Goal: Task Accomplishment & Management: Manage account settings

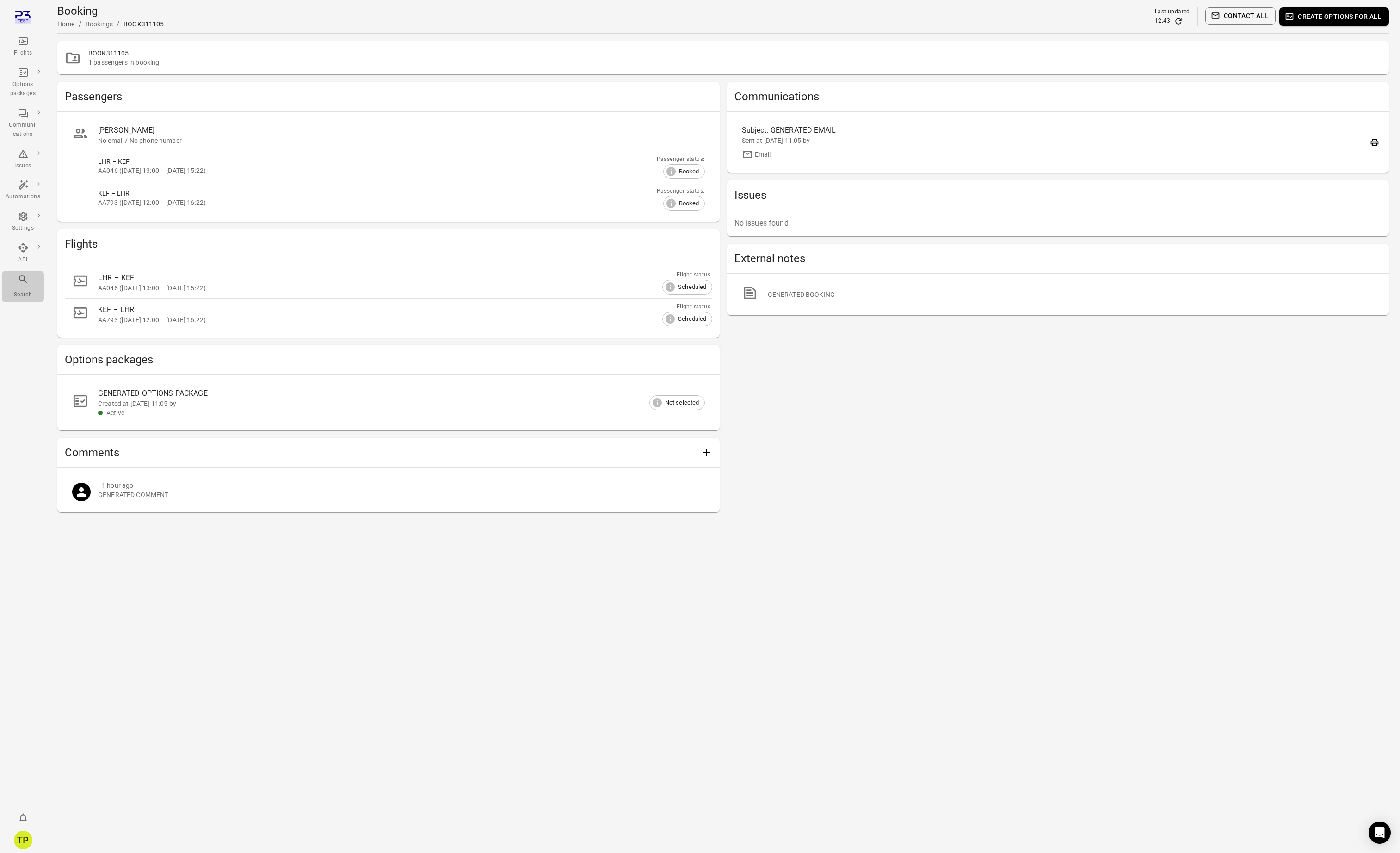
click at [32, 284] on div "Search" at bounding box center [23, 286] width 35 height 26
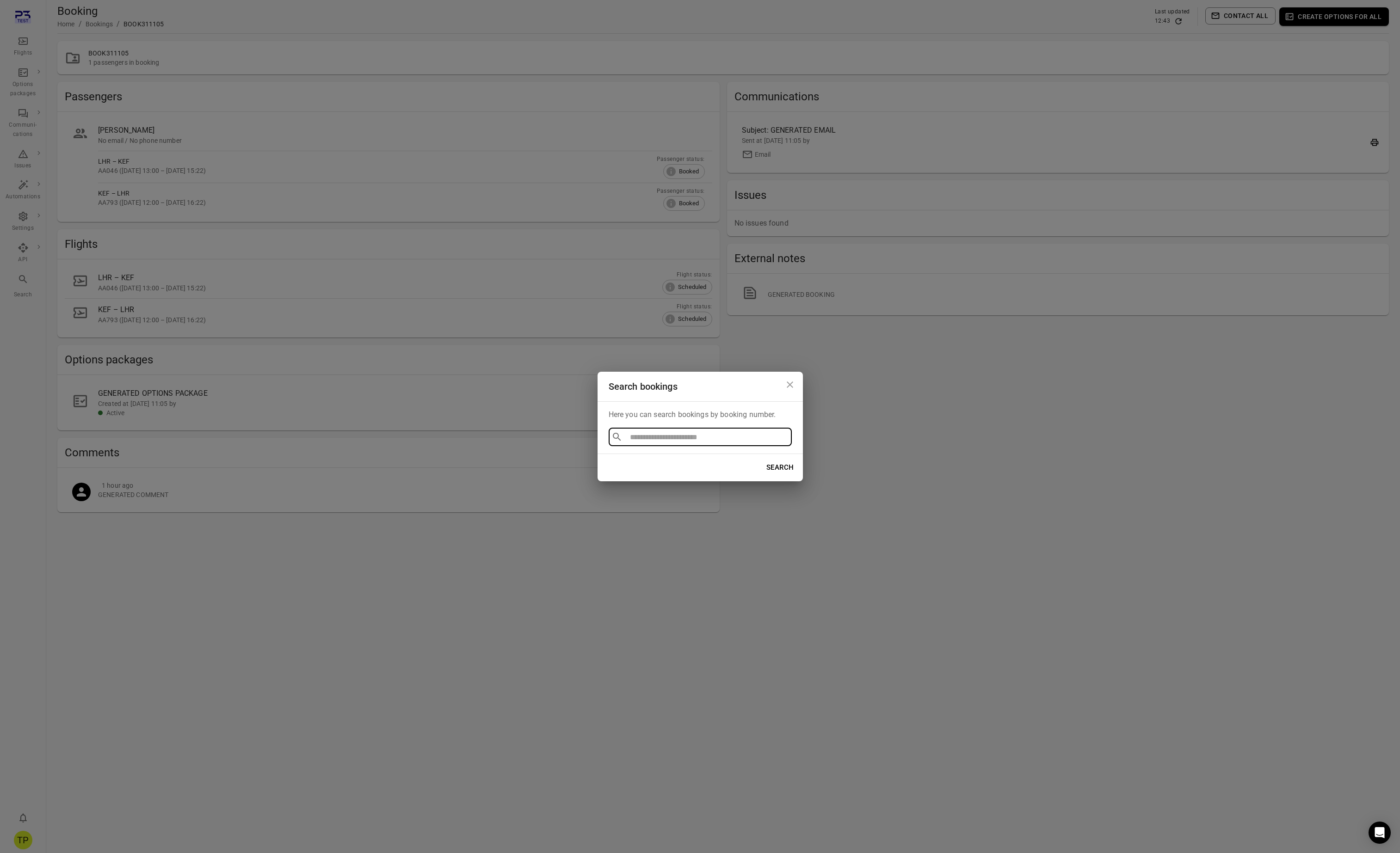
type input "**********"
click at [639, 460] on li "BOOK478222" at bounding box center [700, 459] width 183 height 17
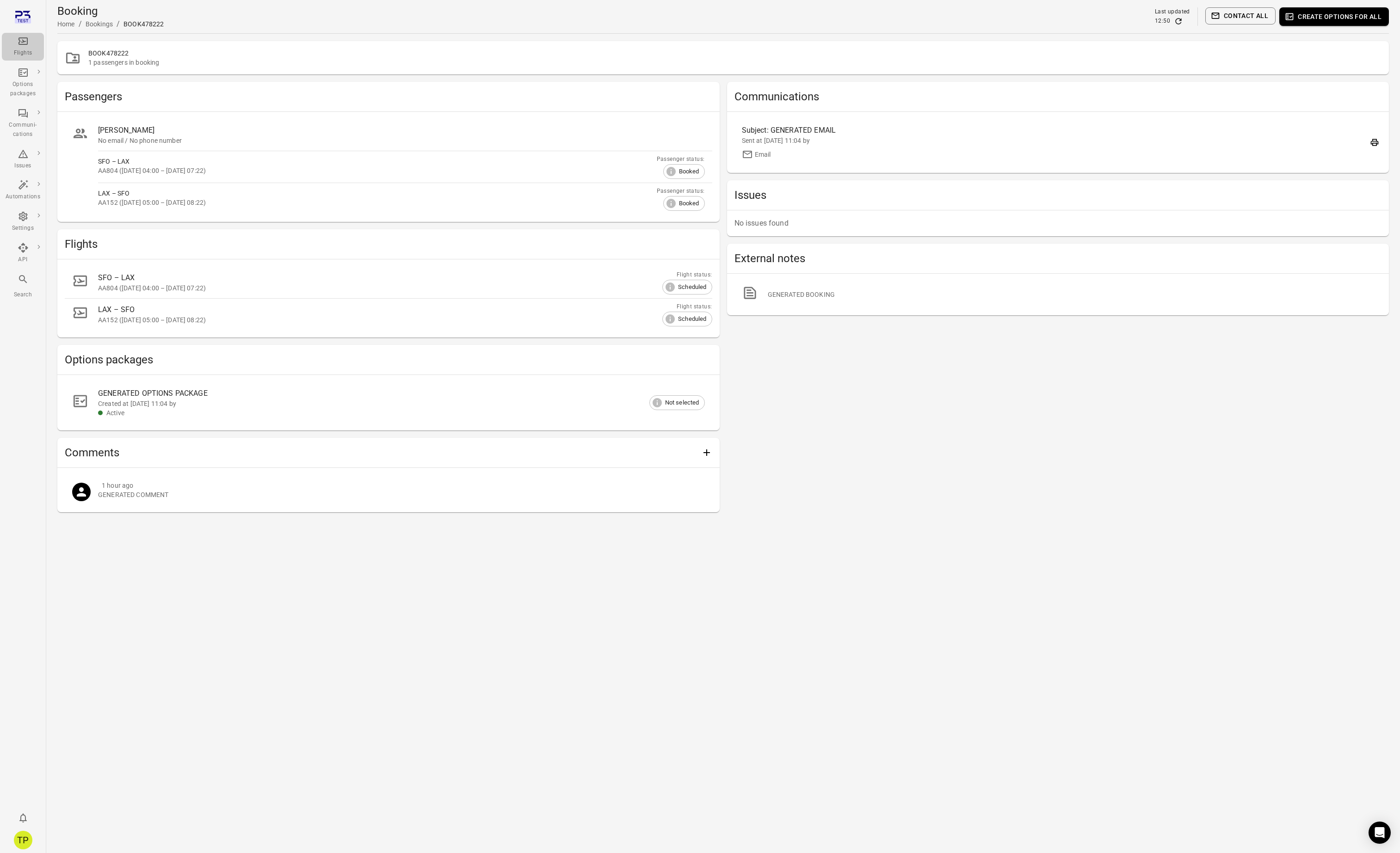
click at [20, 41] on icon "Main navigation" at bounding box center [23, 41] width 9 height 8
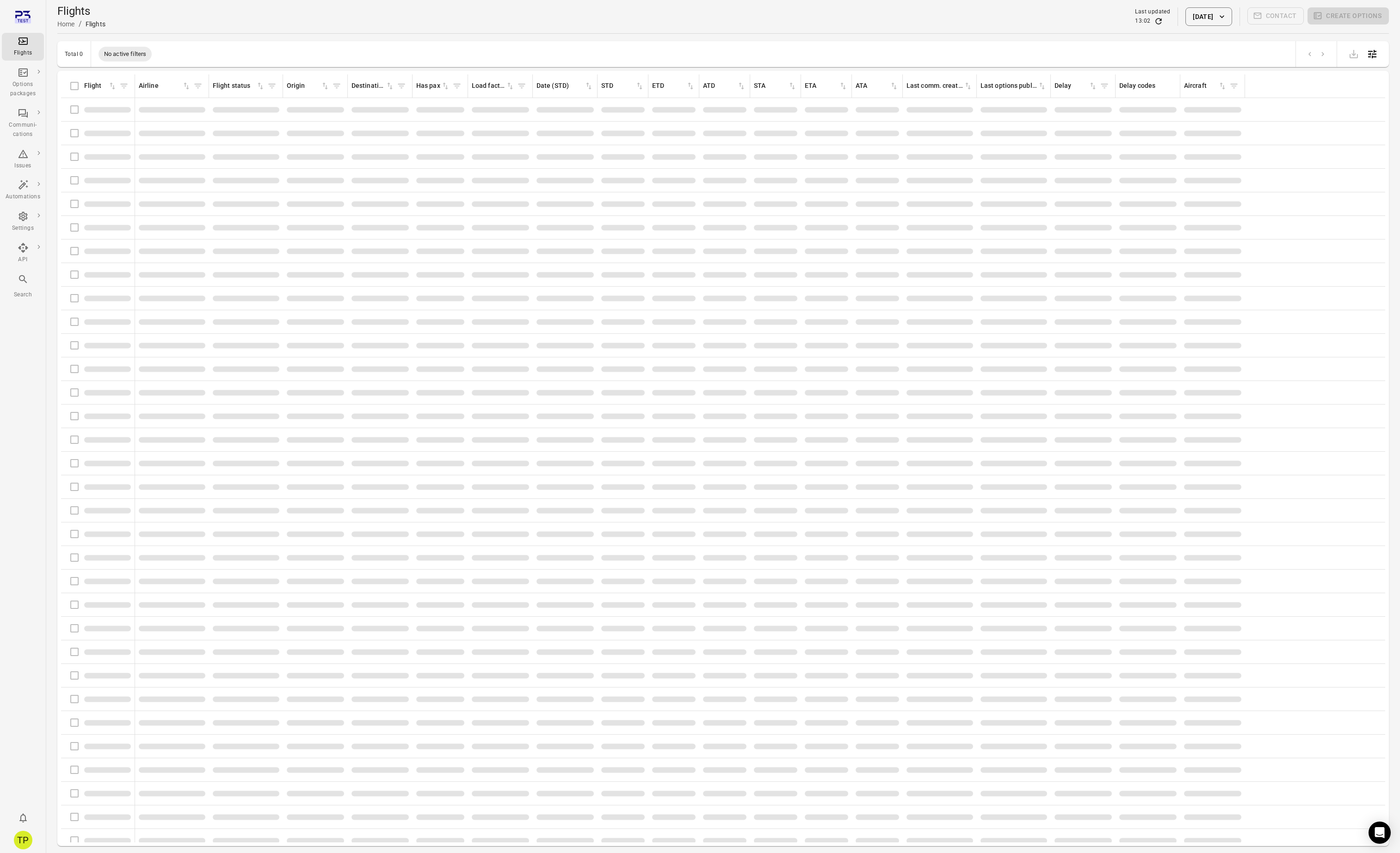
click at [1200, 18] on button "2 Oct 2025" at bounding box center [1208, 17] width 46 height 18
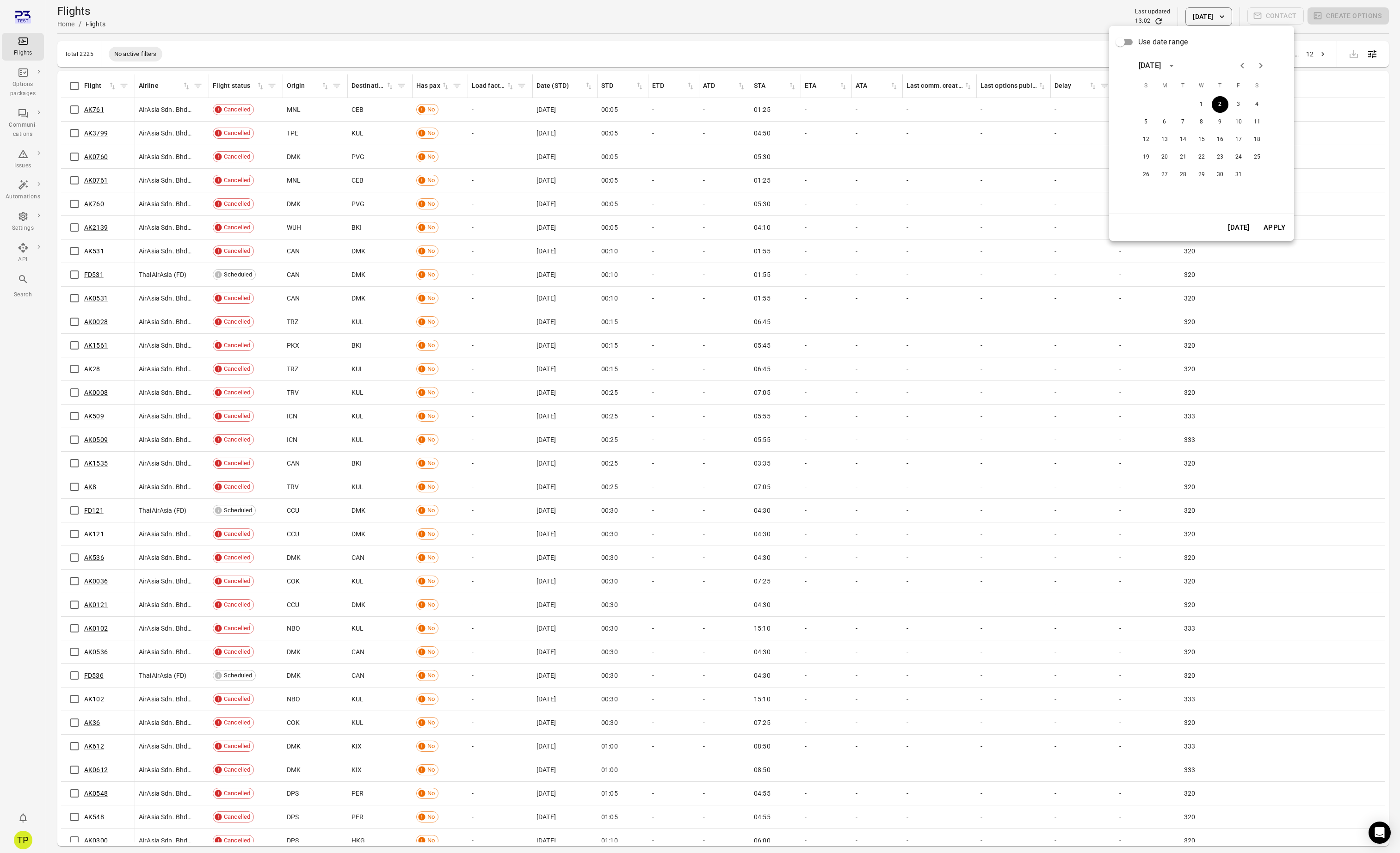
click at [1243, 65] on icon "Previous month" at bounding box center [1242, 66] width 11 height 11
click at [1168, 105] on button "1" at bounding box center [1165, 104] width 17 height 17
click at [1268, 228] on button "Apply" at bounding box center [1274, 228] width 32 height 20
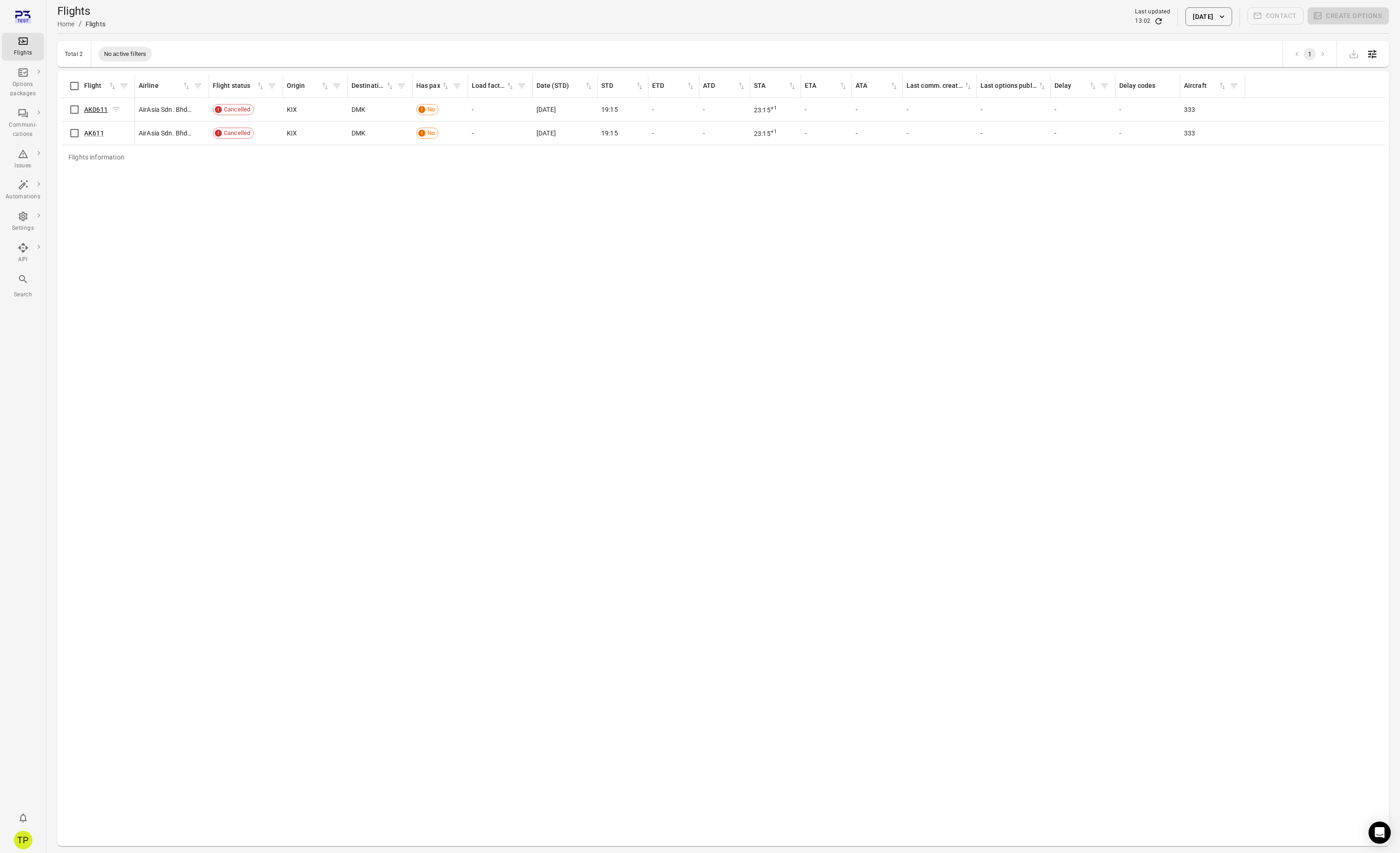
click at [93, 110] on link "AK0611" at bounding box center [96, 110] width 23 height 8
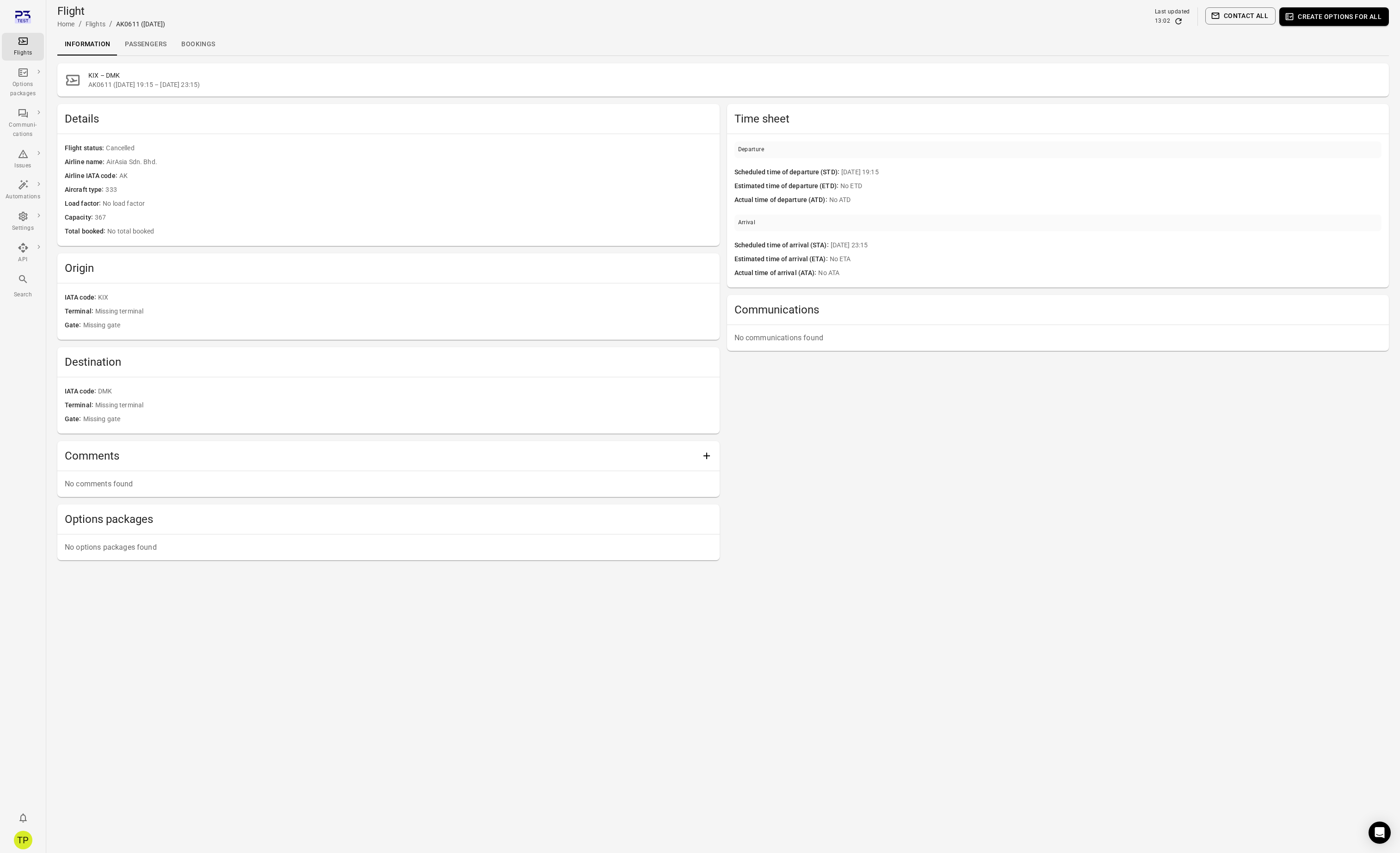
click at [152, 47] on link "Passengers" at bounding box center [146, 44] width 57 height 22
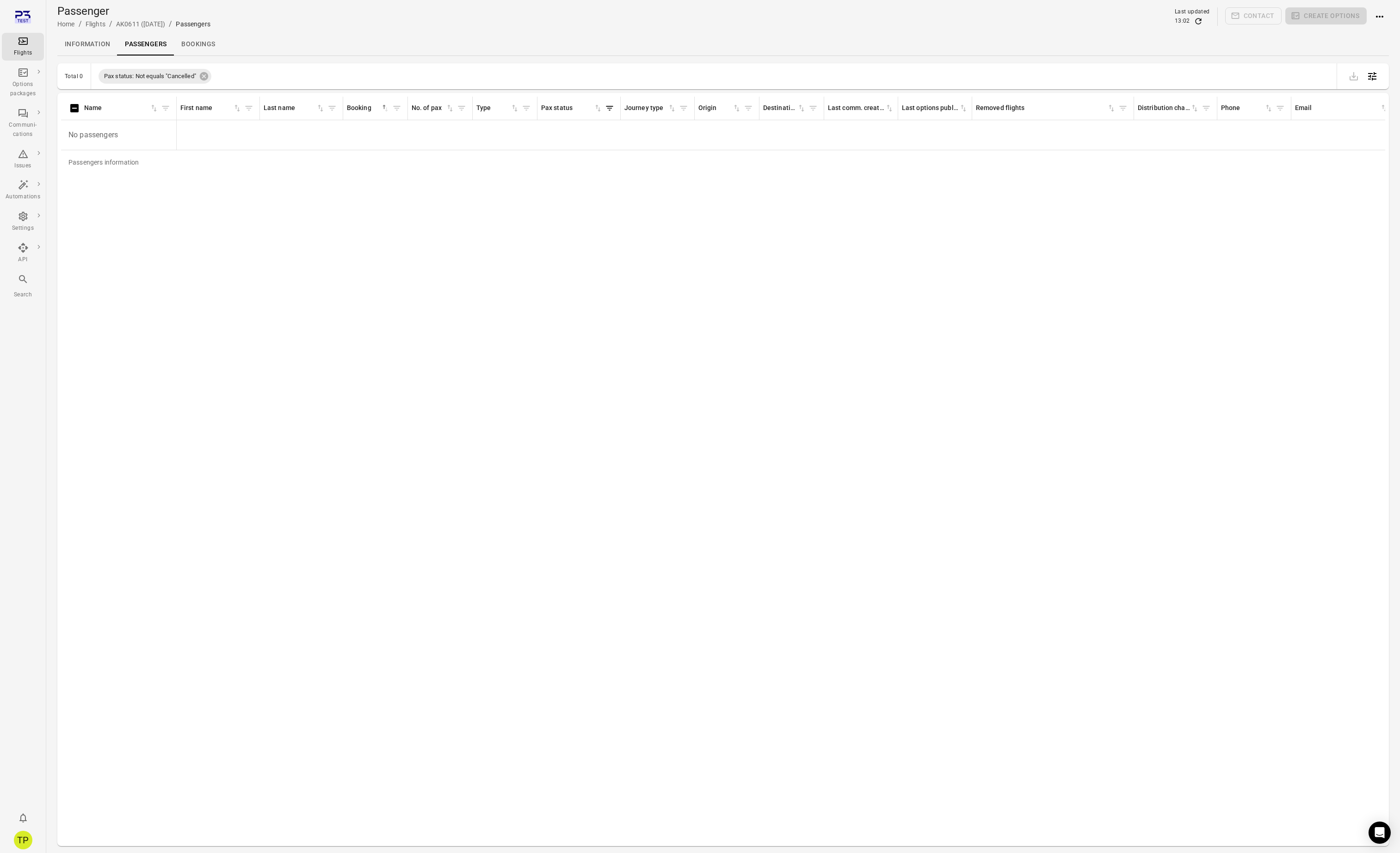
click at [207, 46] on link "Bookings" at bounding box center [198, 44] width 48 height 22
click at [154, 47] on link "Passengers" at bounding box center [146, 44] width 57 height 22
click at [101, 48] on link "Information" at bounding box center [88, 44] width 60 height 22
click at [93, 26] on link "Flights" at bounding box center [95, 24] width 20 height 8
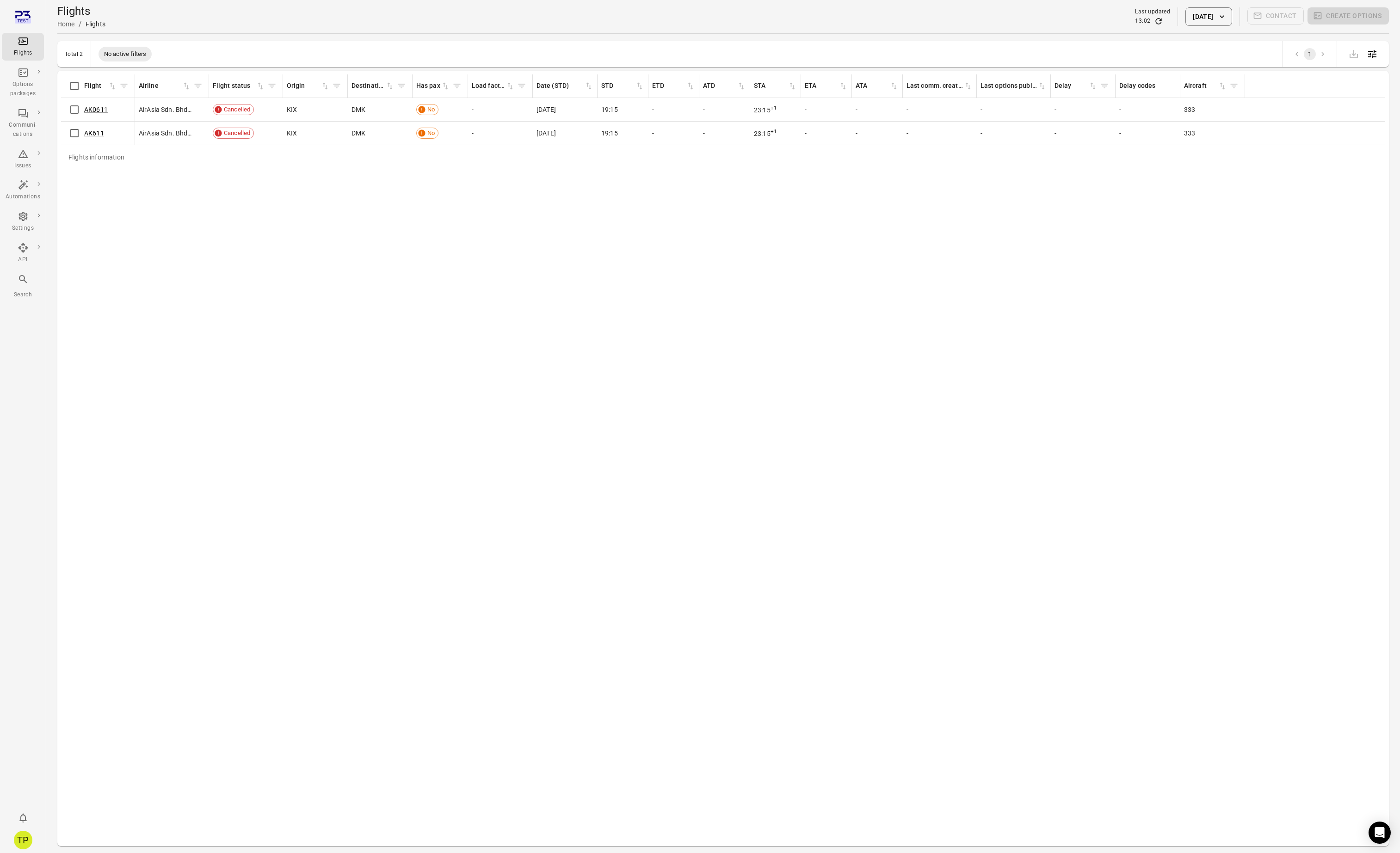
click at [1204, 16] on button "1 Sep 2025" at bounding box center [1208, 17] width 46 height 18
click at [1246, 69] on icon "Previous month" at bounding box center [1242, 66] width 11 height 11
click at [1222, 173] on button "28" at bounding box center [1220, 174] width 17 height 17
click at [1271, 225] on button "Apply" at bounding box center [1274, 228] width 32 height 20
click at [1219, 12] on icon "button" at bounding box center [1222, 16] width 9 height 9
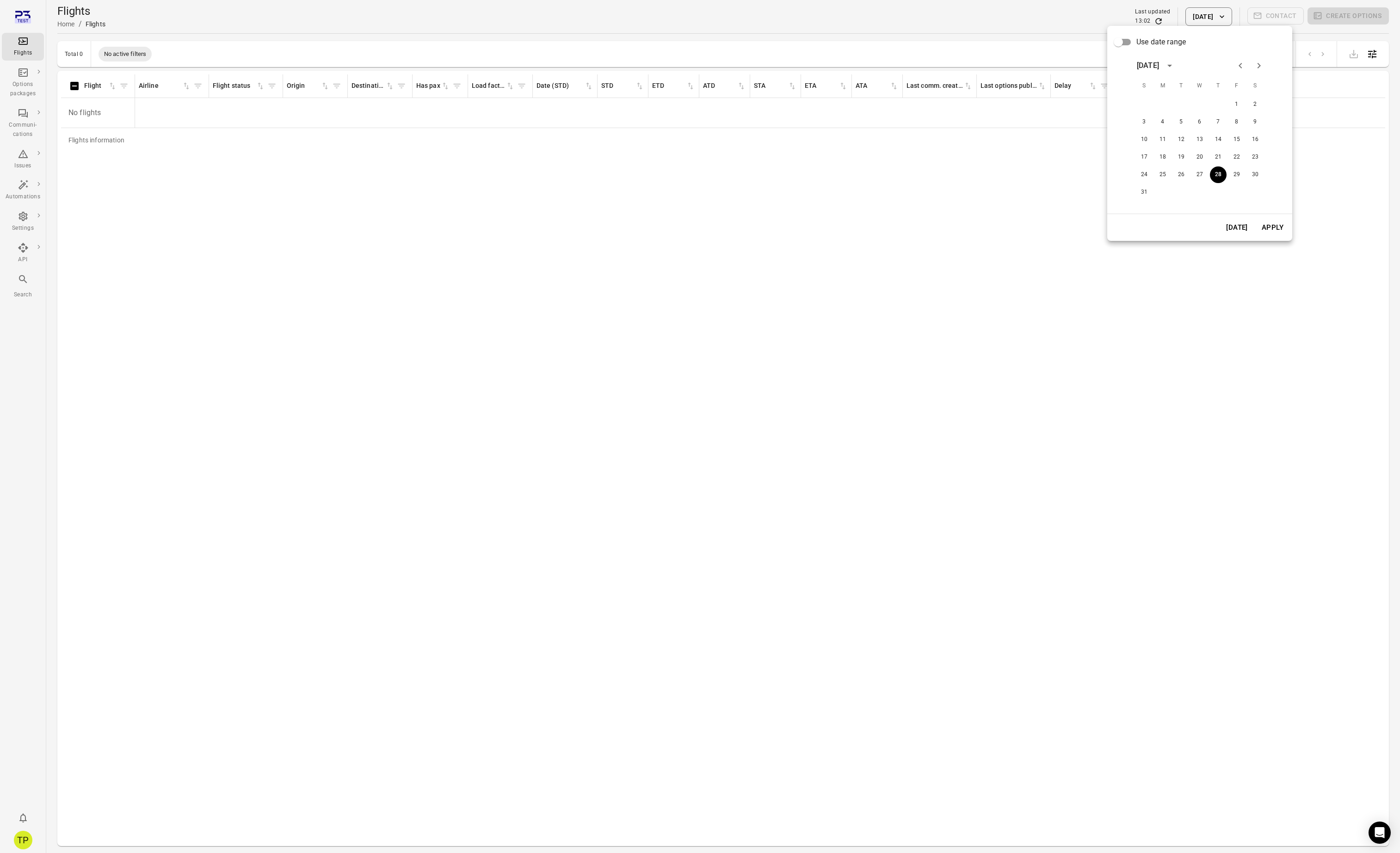
click at [1259, 64] on icon "Next month" at bounding box center [1259, 66] width 11 height 11
click at [1160, 103] on button "1" at bounding box center [1162, 104] width 17 height 17
click at [1268, 228] on button "Apply" at bounding box center [1272, 228] width 32 height 20
click at [1188, 20] on button "1 Sep 2025" at bounding box center [1208, 17] width 46 height 18
click at [1243, 67] on icon "Previous month" at bounding box center [1242, 66] width 3 height 5
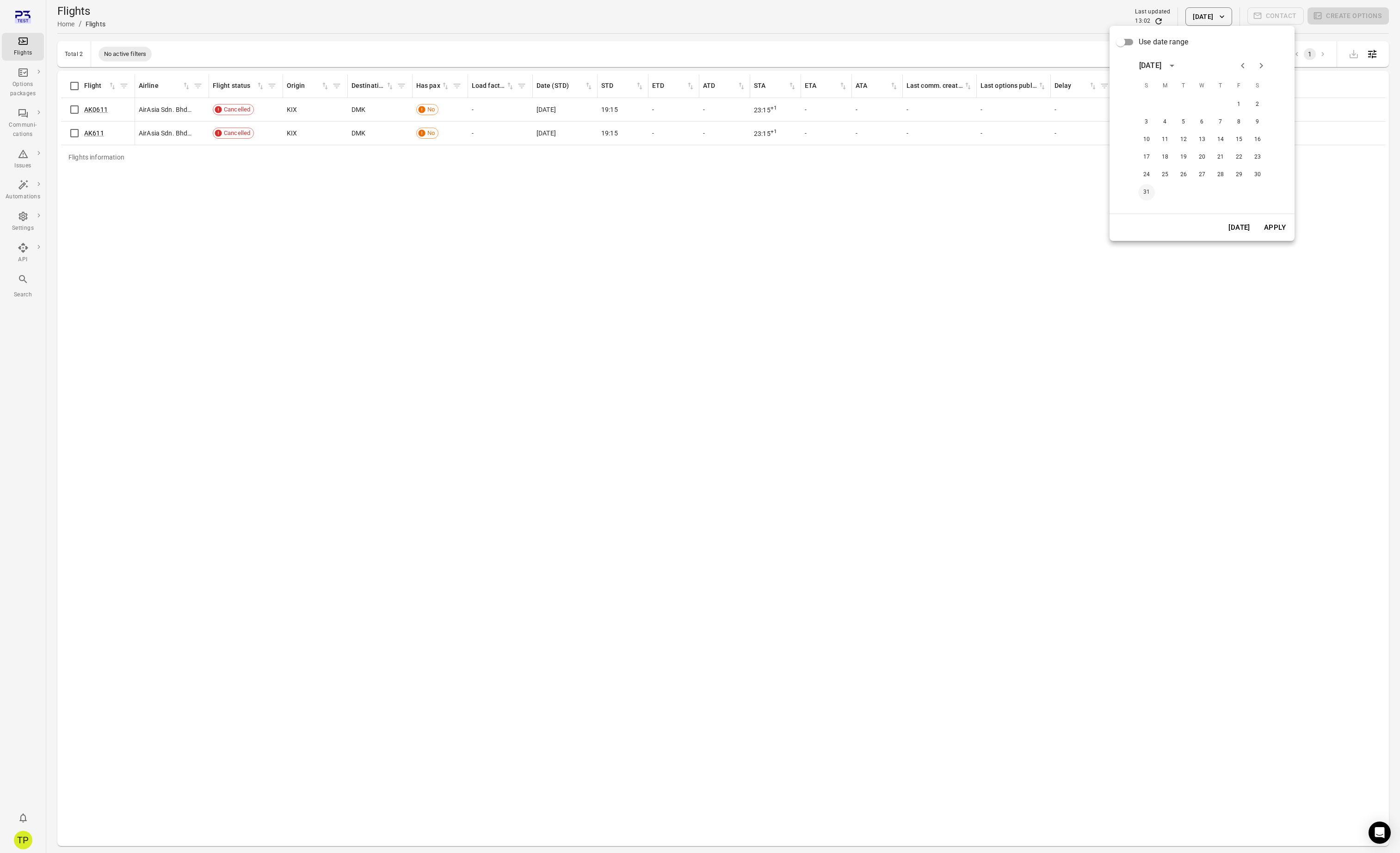
click at [1143, 193] on button "31" at bounding box center [1146, 192] width 17 height 17
click at [1272, 229] on button "Apply" at bounding box center [1274, 228] width 32 height 20
click at [1192, 18] on button "31 Aug 2025" at bounding box center [1208, 17] width 46 height 18
click at [1258, 67] on icon "Next month" at bounding box center [1259, 66] width 11 height 11
click at [1166, 106] on button "1" at bounding box center [1162, 104] width 17 height 17
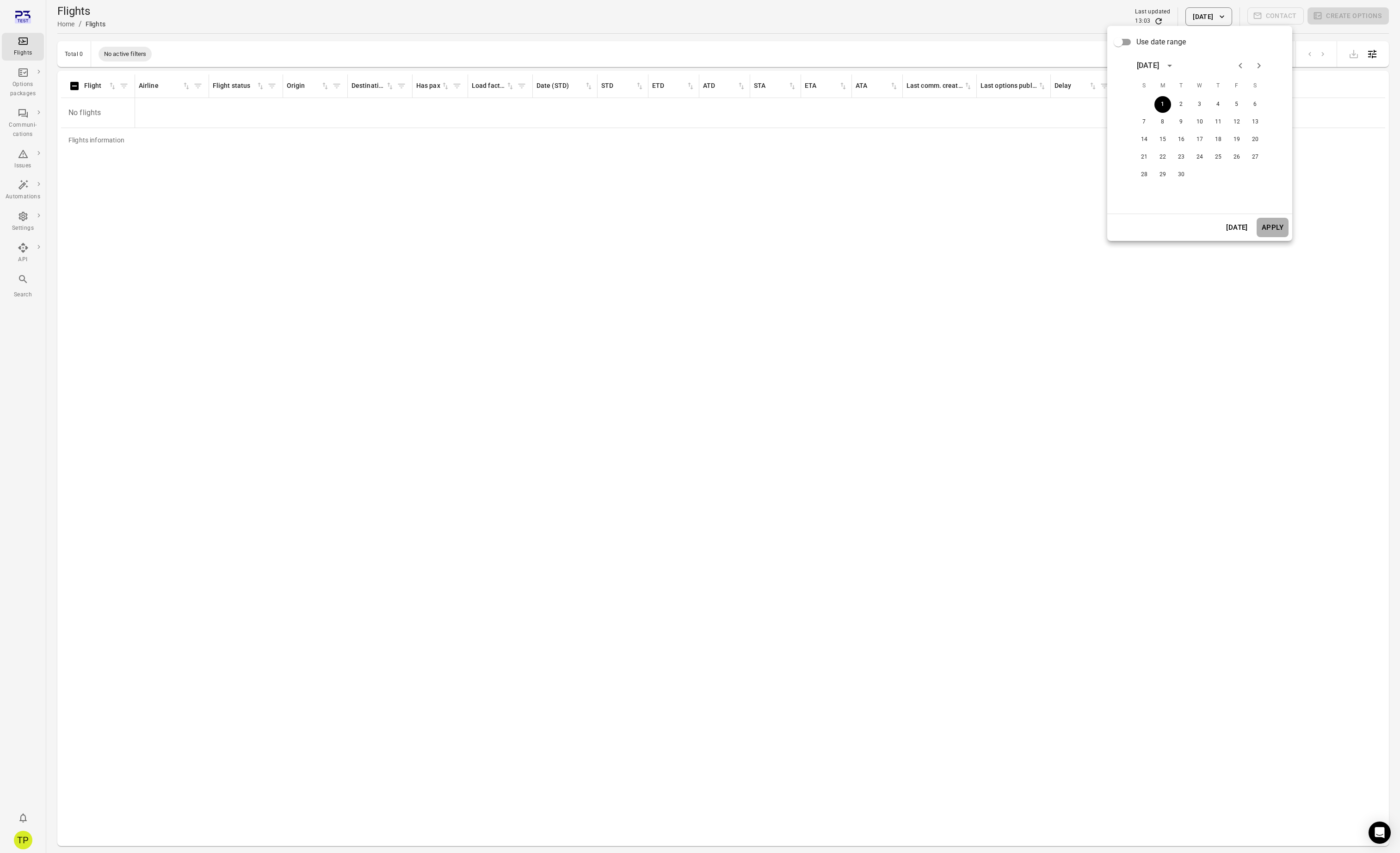
click at [1273, 228] on button "Apply" at bounding box center [1272, 228] width 32 height 20
click at [92, 131] on link "AK611" at bounding box center [94, 133] width 20 height 8
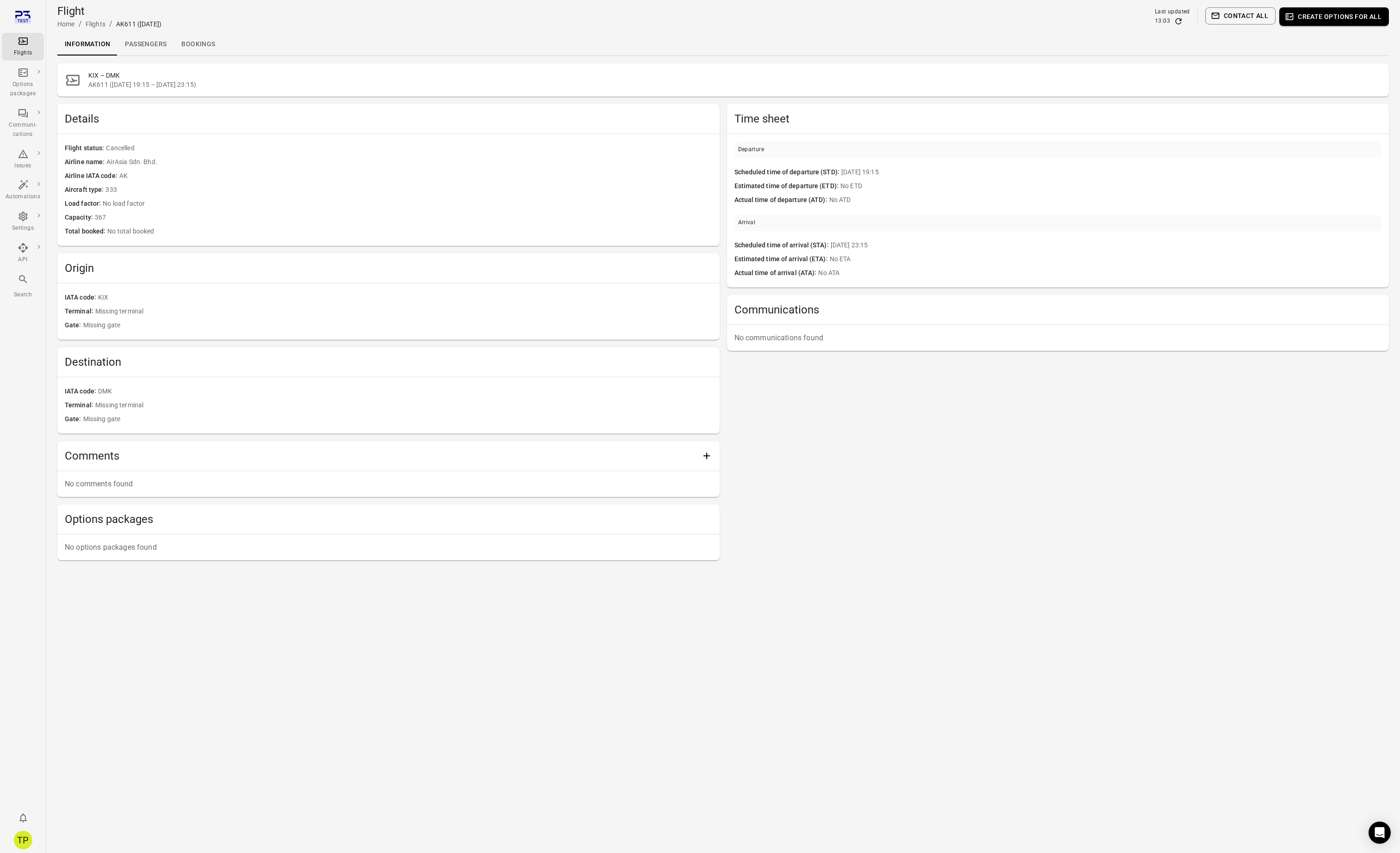
click at [141, 46] on link "Passengers" at bounding box center [146, 44] width 57 height 22
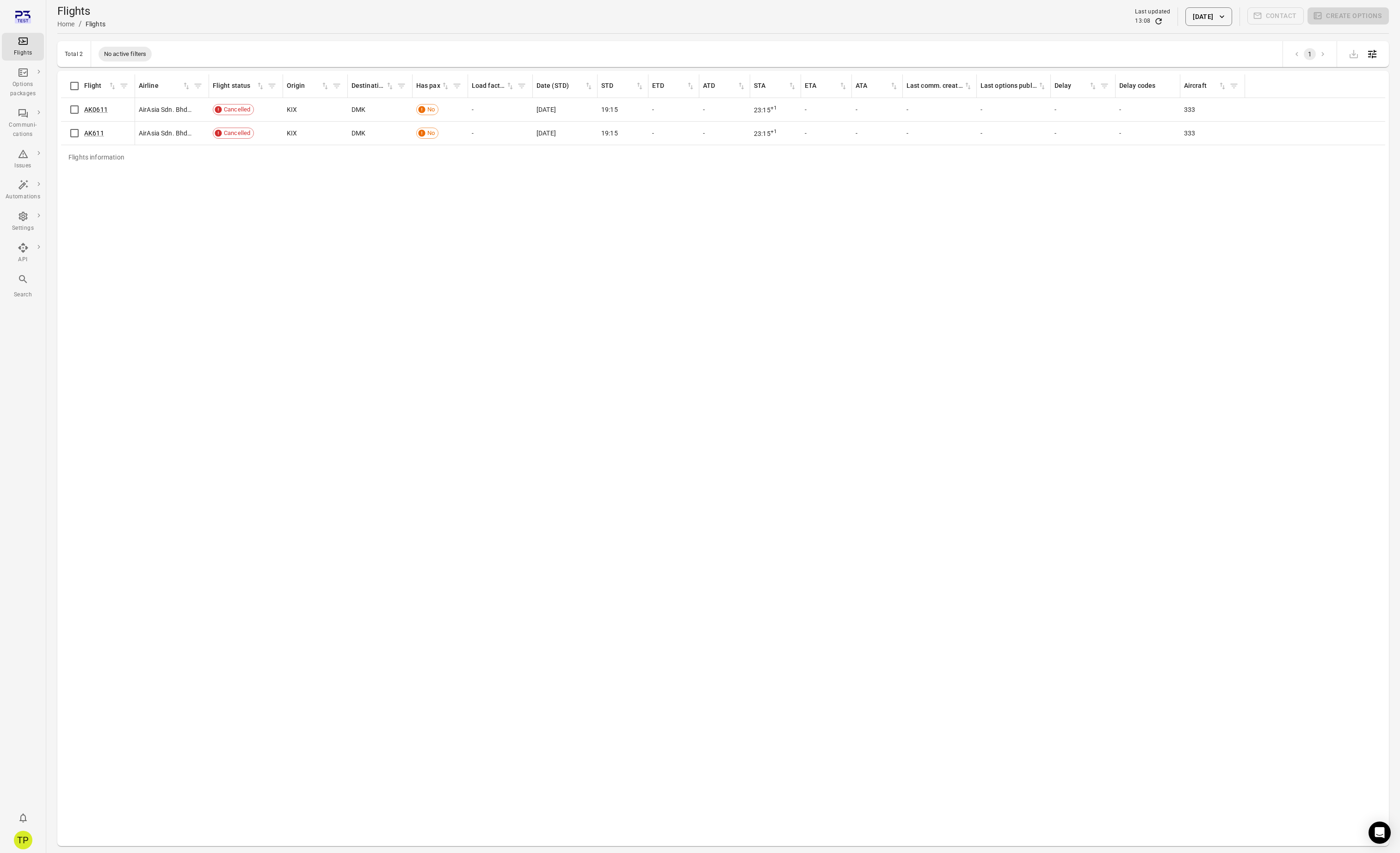
click at [1216, 17] on button "1 Sep 2025" at bounding box center [1208, 17] width 46 height 18
click at [1262, 65] on icon "Next month" at bounding box center [1261, 66] width 3 height 5
click at [1220, 104] on button "2" at bounding box center [1220, 104] width 17 height 17
click at [1278, 227] on button "Apply" at bounding box center [1274, 228] width 32 height 20
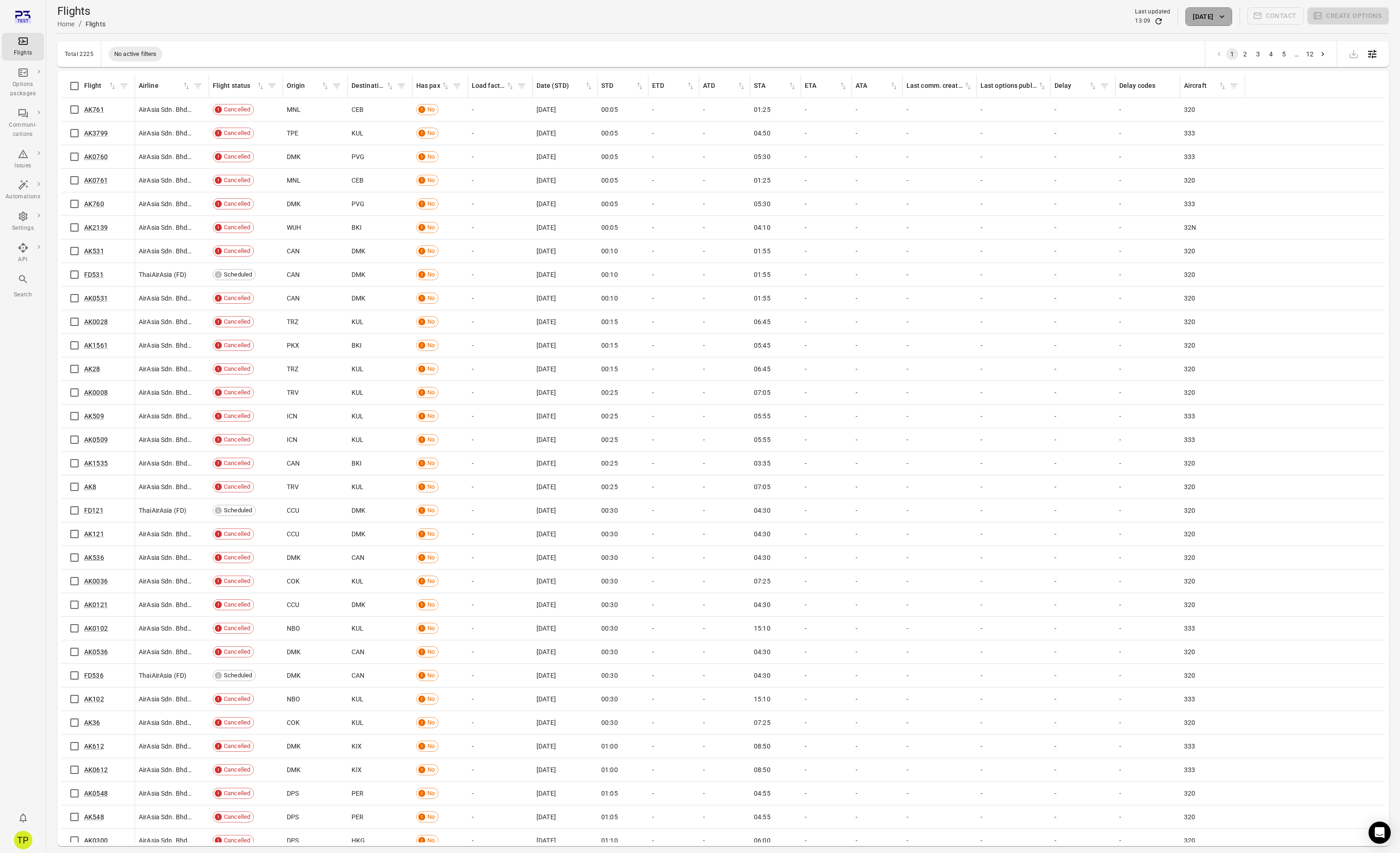
click at [1204, 23] on button "2 Oct 2025" at bounding box center [1208, 17] width 46 height 18
click at [1241, 106] on button "3" at bounding box center [1239, 104] width 17 height 17
click at [1270, 228] on button "Apply" at bounding box center [1274, 227] width 32 height 20
click at [274, 88] on icon "Filter by flight status" at bounding box center [272, 85] width 9 height 9
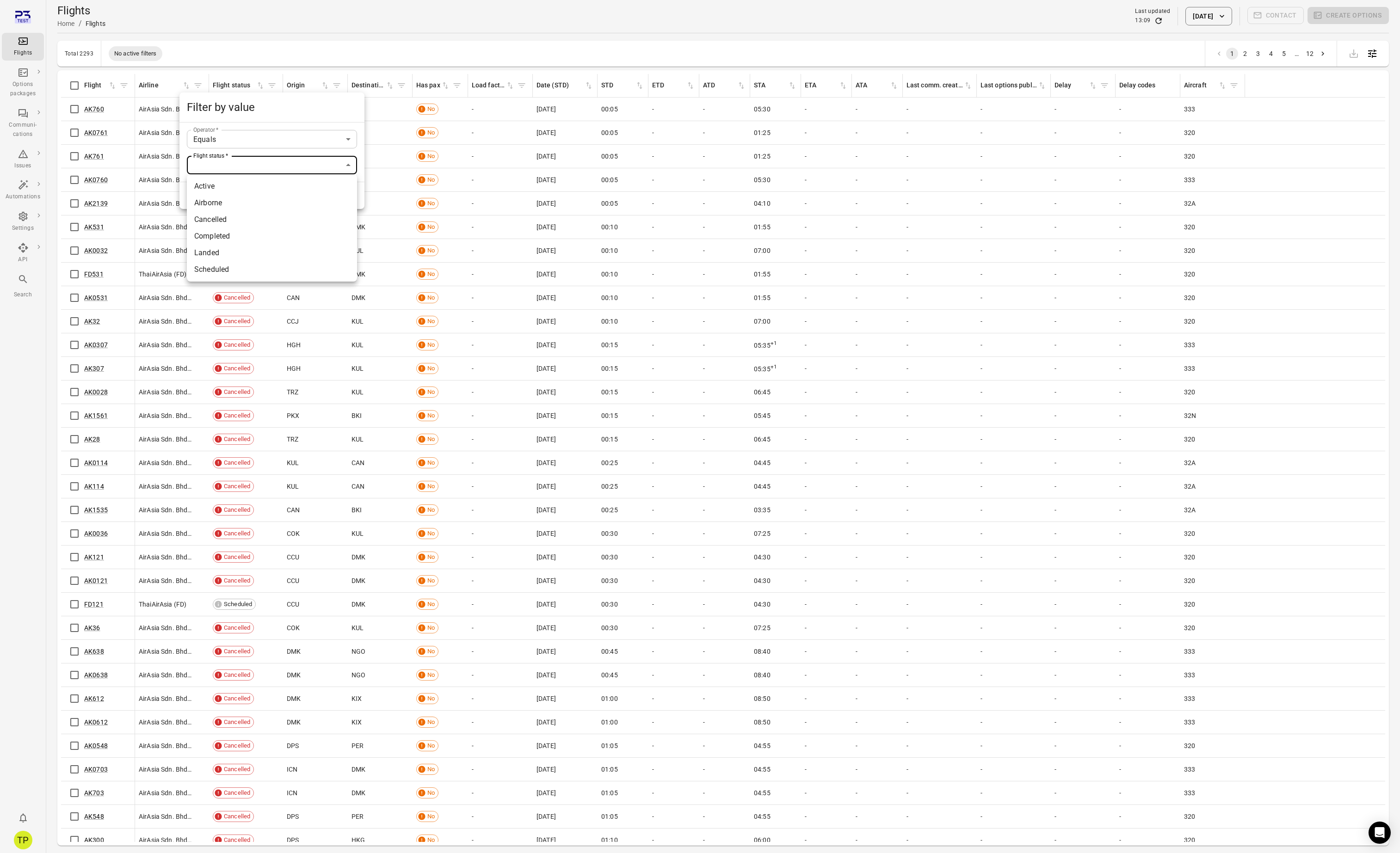
click at [242, 167] on body "Flights Options packages Communi-cations Issues Automations Settings API Search…" at bounding box center [700, 441] width 1400 height 883
click at [216, 186] on li "Active" at bounding box center [272, 186] width 170 height 17
click at [228, 171] on body "Flights Options packages Communi-cations Issues Automations Settings API Search…" at bounding box center [700, 441] width 1400 height 883
click at [220, 270] on li "Scheduled" at bounding box center [272, 269] width 170 height 17
type input "*********"
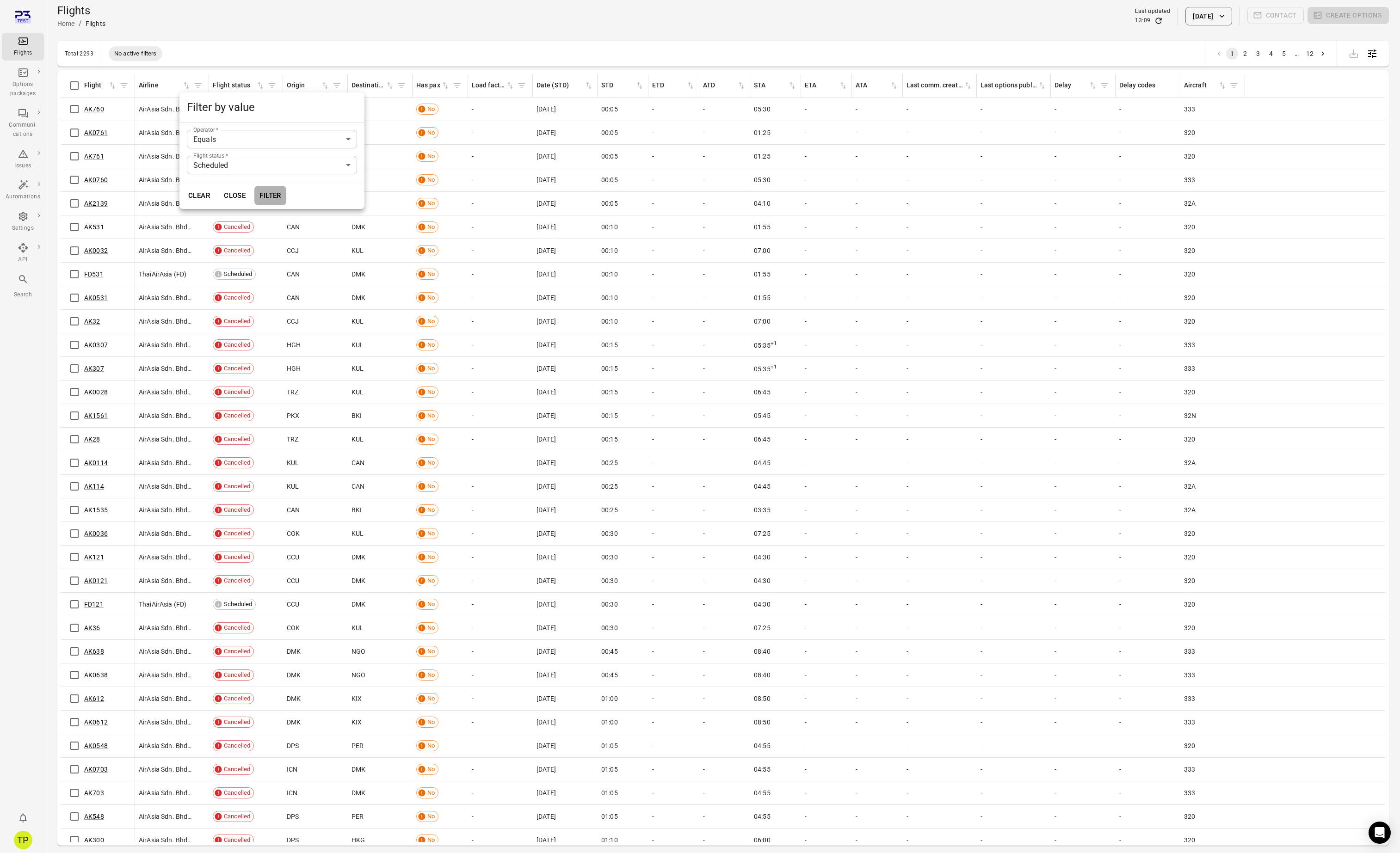
click at [269, 196] on button "Filter" at bounding box center [270, 196] width 32 height 20
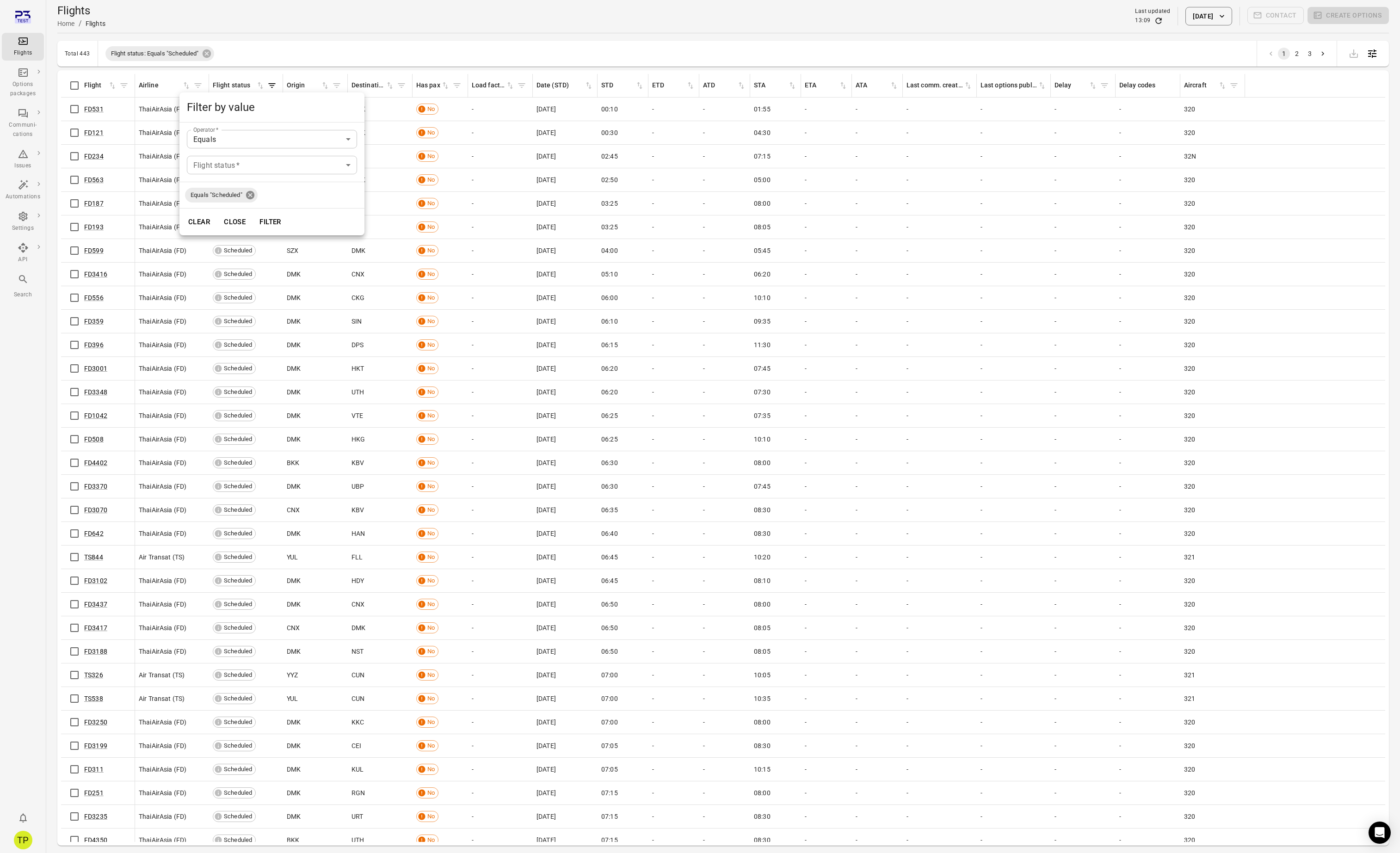
click at [251, 194] on icon at bounding box center [250, 195] width 10 height 10
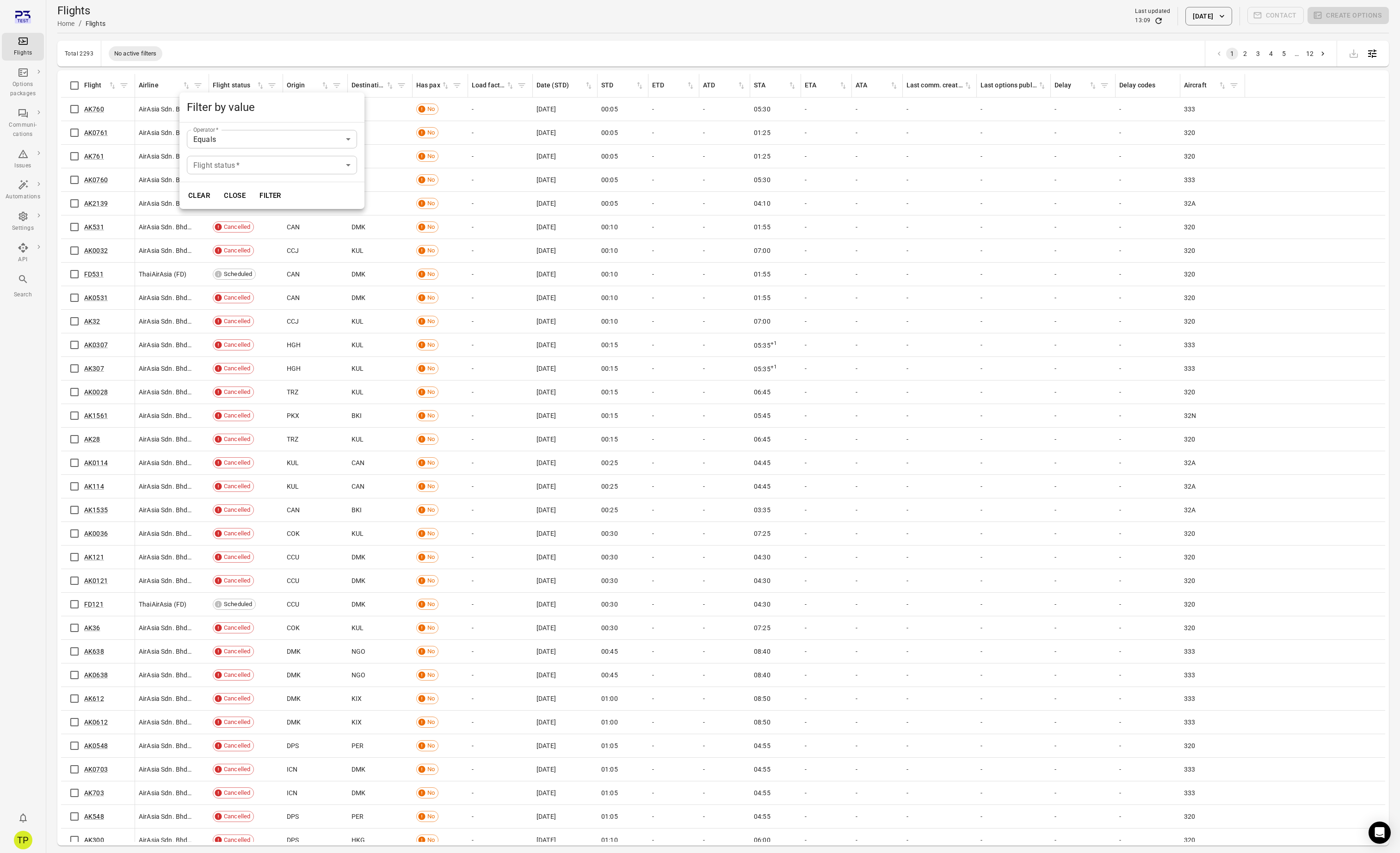
click at [21, 368] on div at bounding box center [700, 426] width 1400 height 853
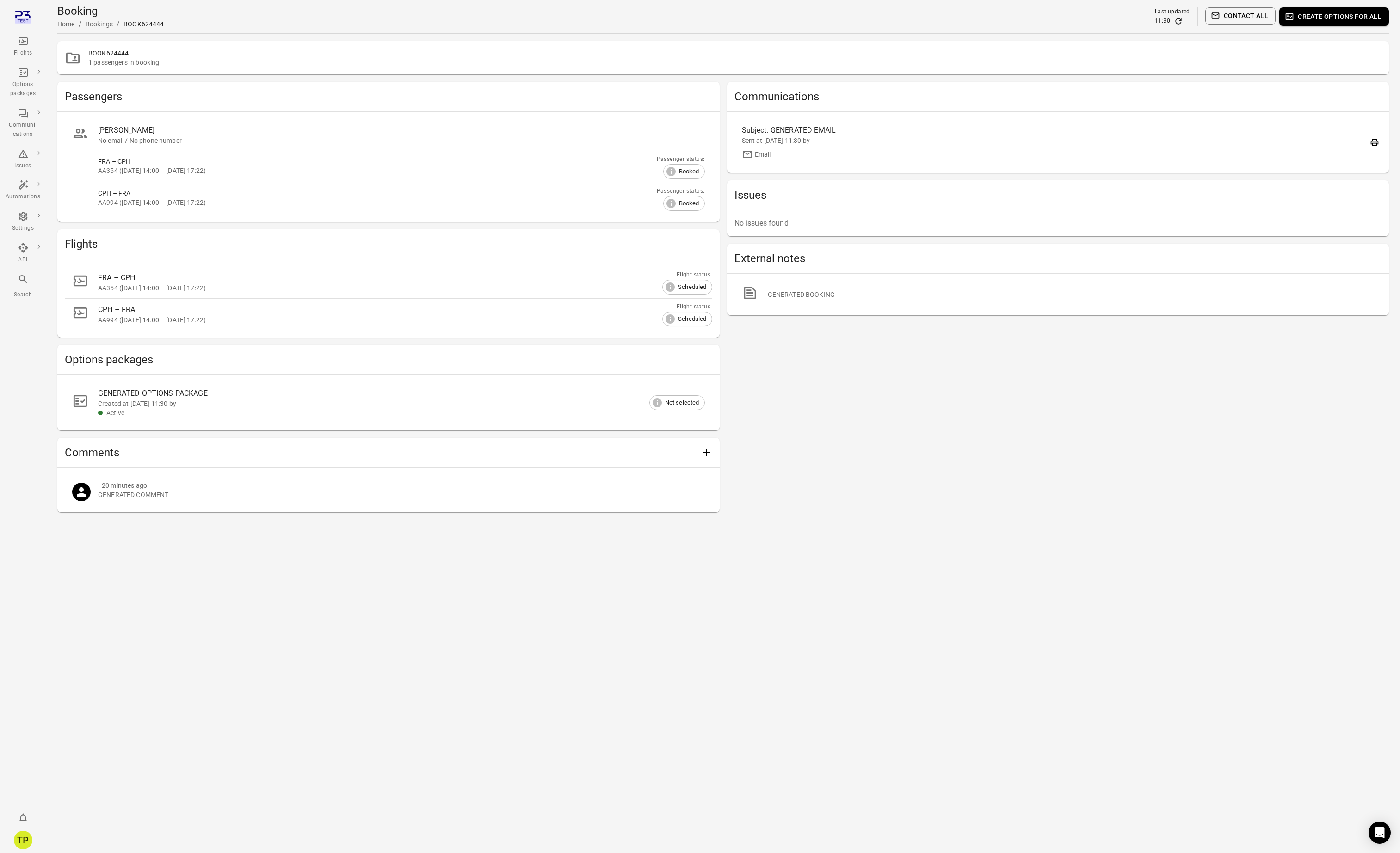
click at [297, 639] on main "Booking Home / Bookings / BOOK624444 Last updated 11:30 Contact all Create opti…" at bounding box center [723, 426] width 1354 height 853
click at [63, 156] on link "General" at bounding box center [78, 154] width 70 height 17
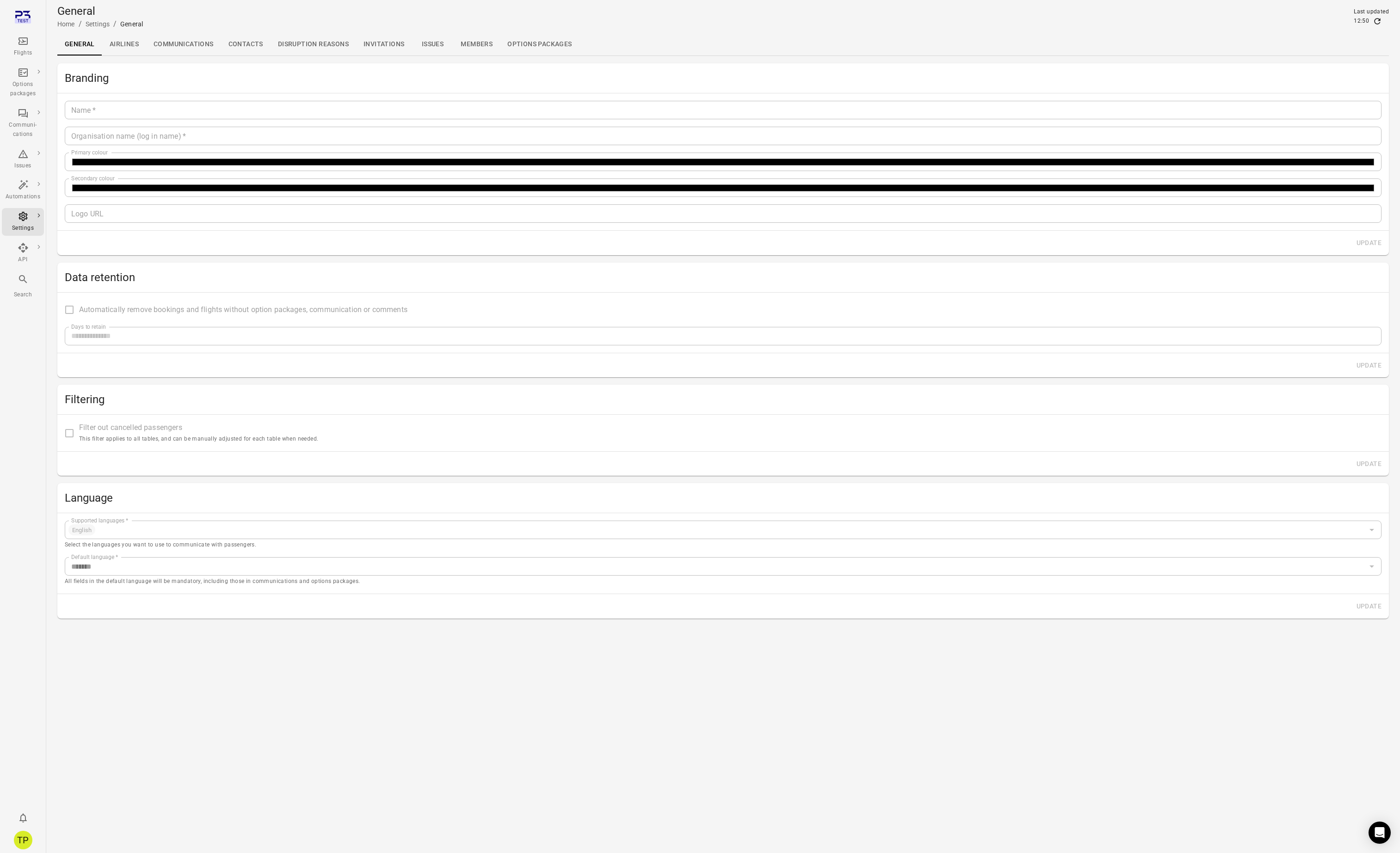
type input "**********"
type input "*******"
type input "**********"
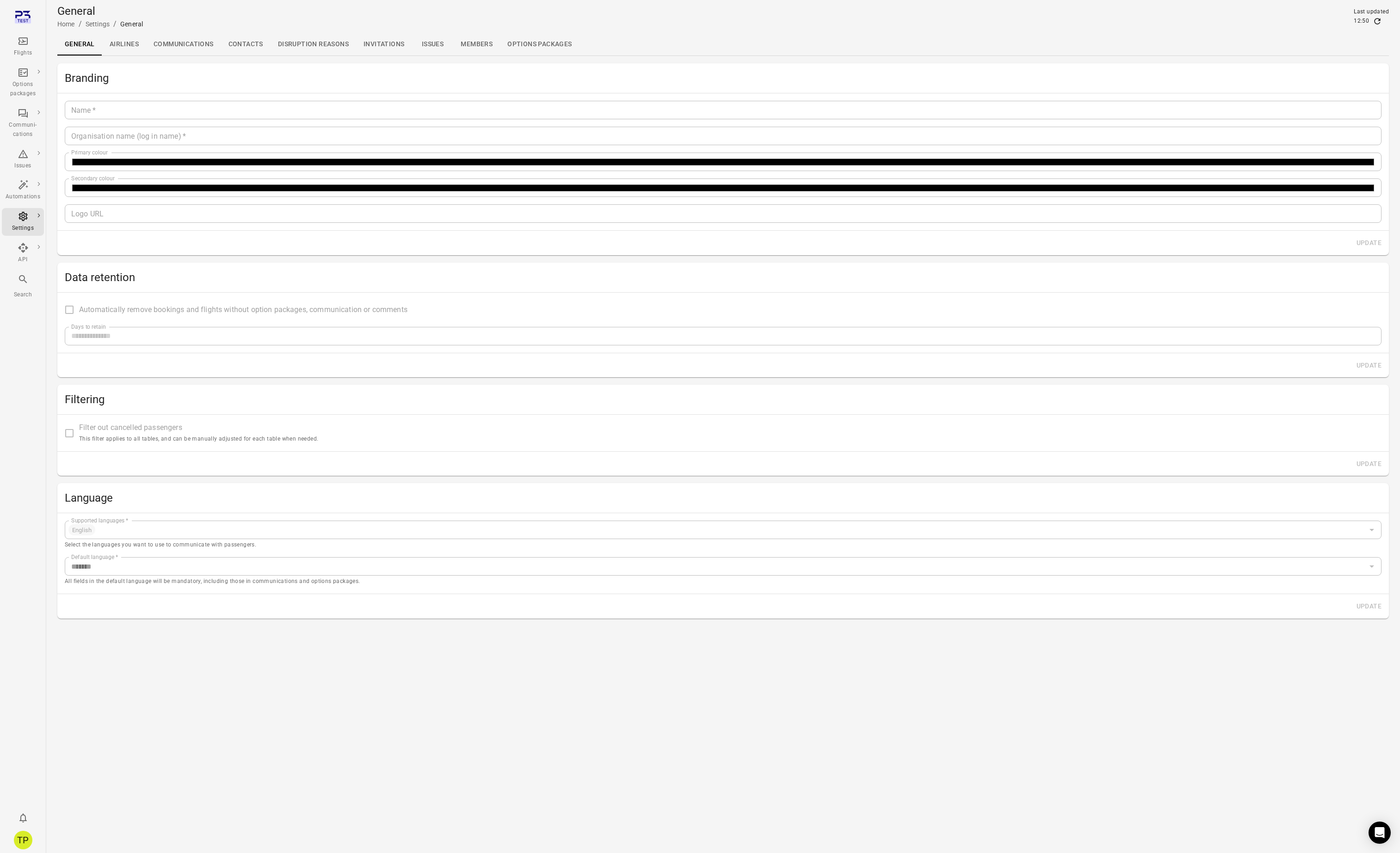
type input "**"
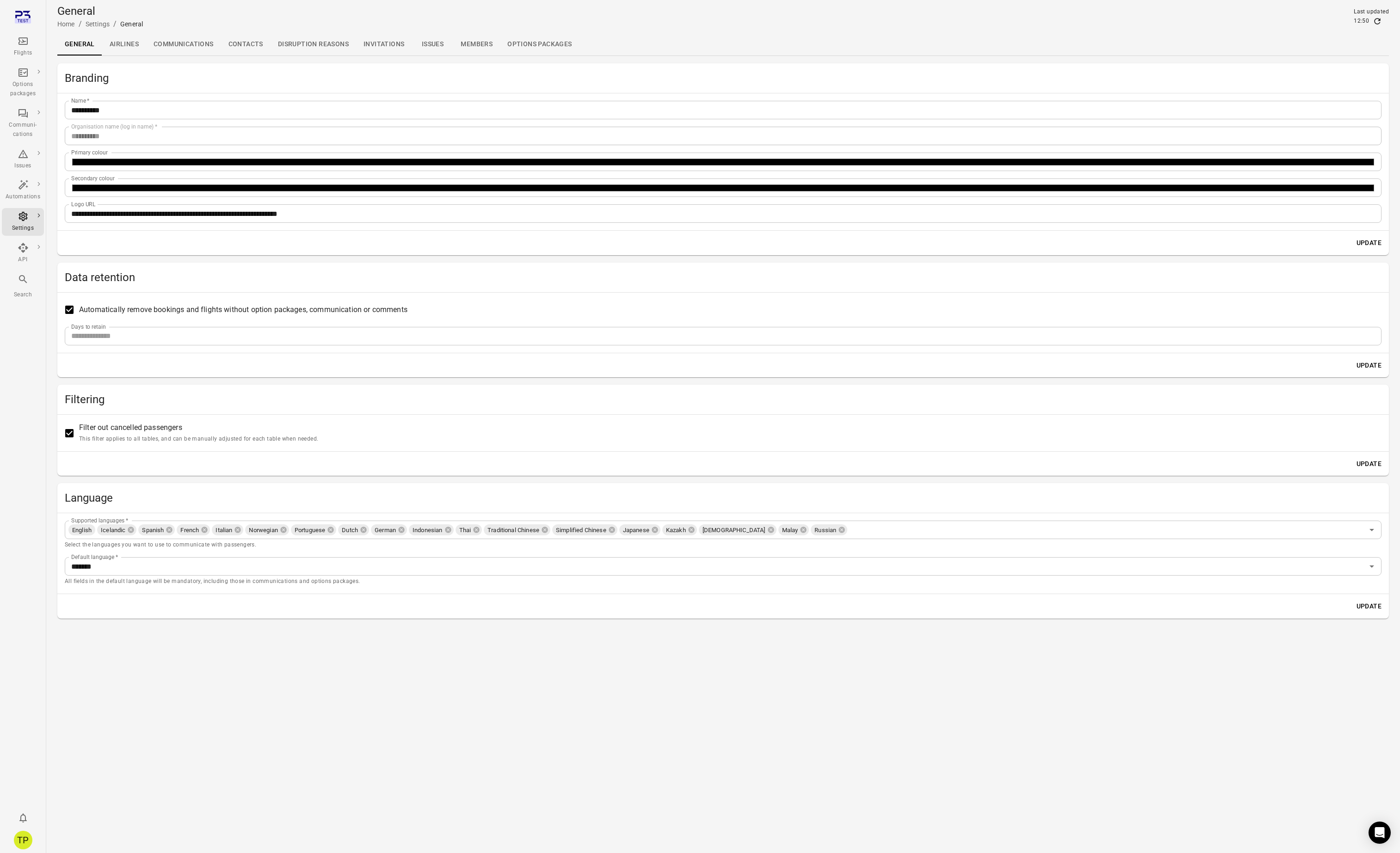
click at [259, 708] on main "**********" at bounding box center [723, 426] width 1354 height 853
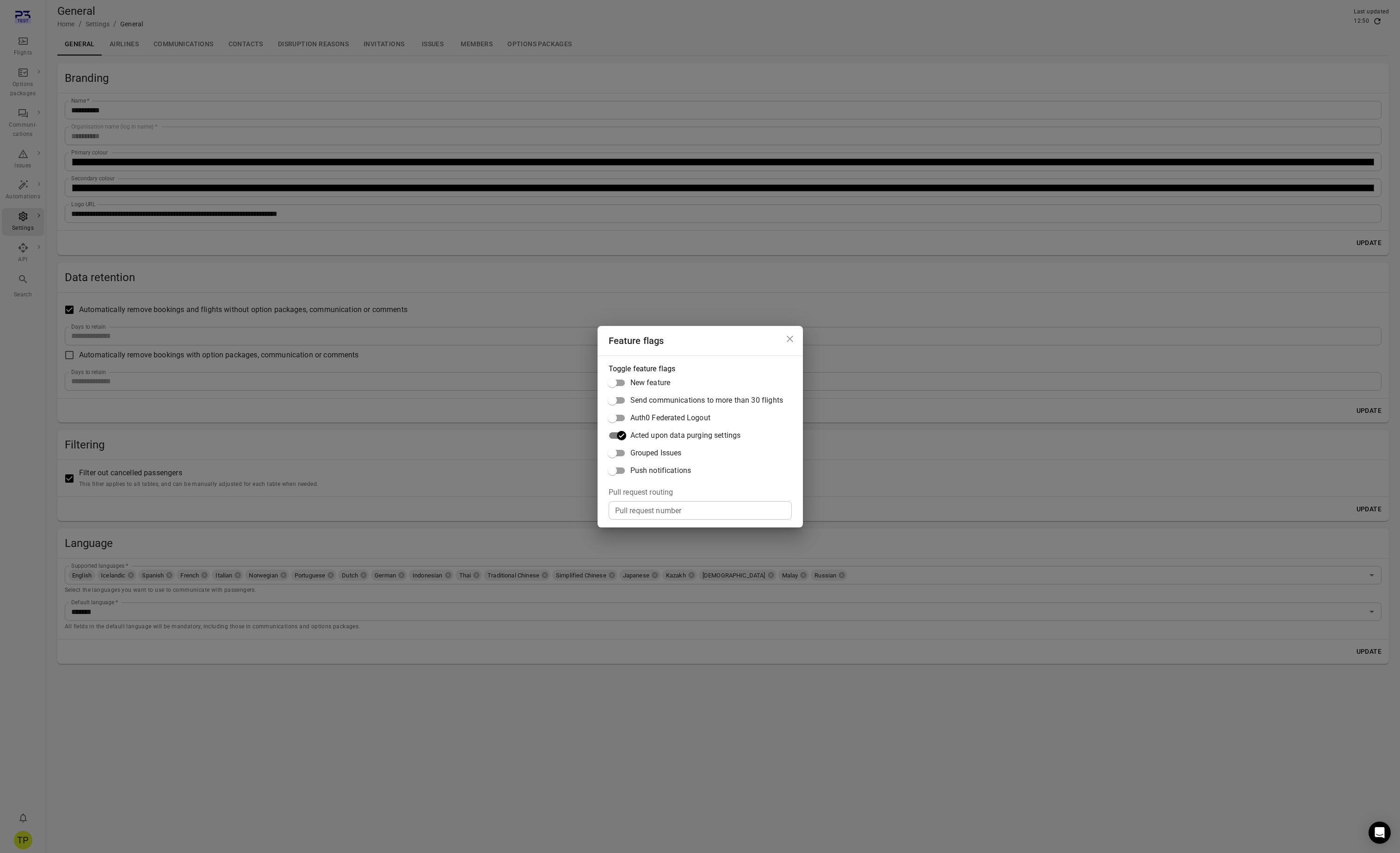
click at [285, 735] on div "Feature flags Toggle feature flags New feature Send communications to more than…" at bounding box center [700, 426] width 1400 height 853
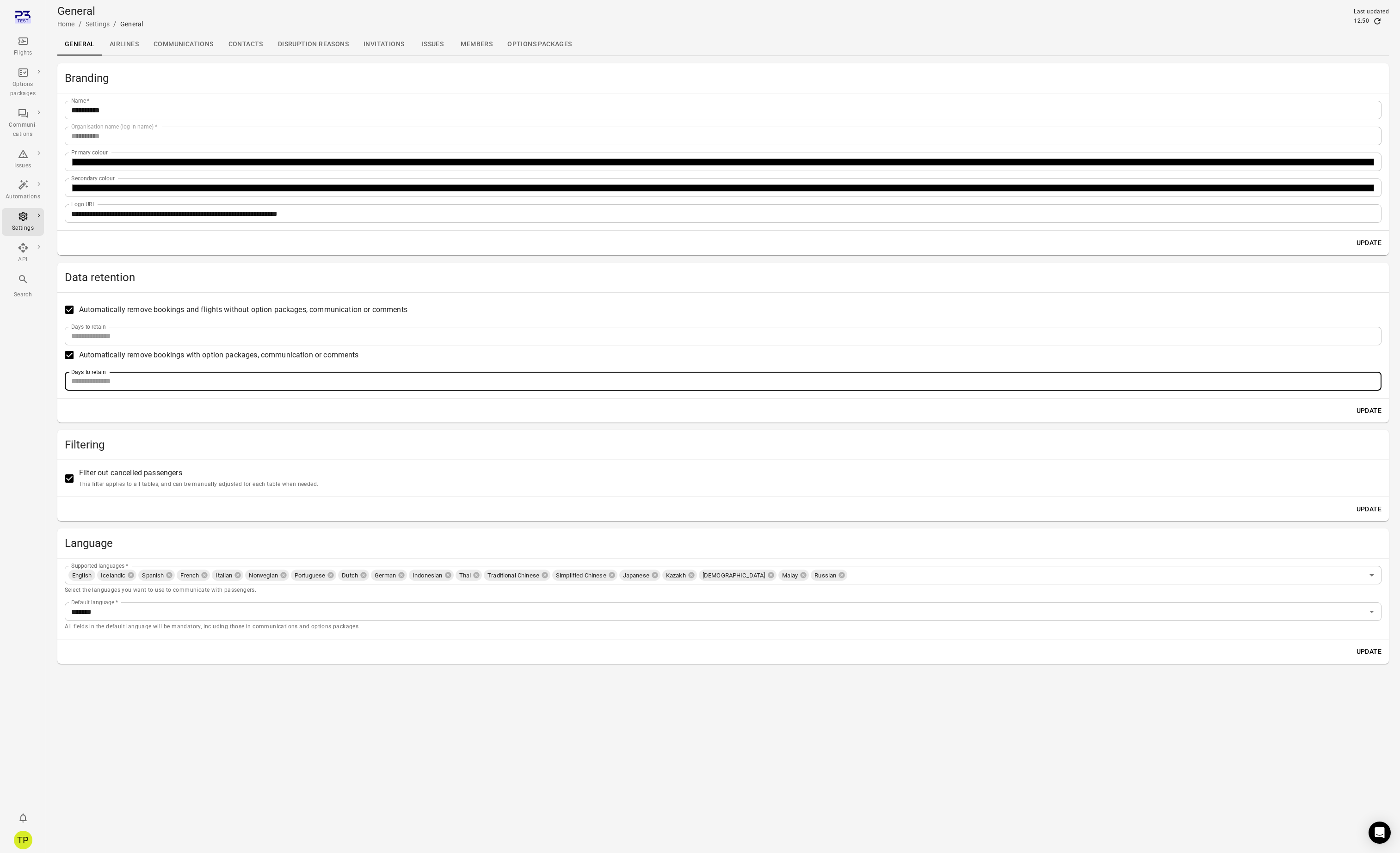
drag, startPoint x: 106, startPoint y: 383, endPoint x: 52, endPoint y: 384, distance: 54.0
click at [52, 384] on main "**********" at bounding box center [723, 426] width 1354 height 853
click at [1371, 410] on button "Update" at bounding box center [1369, 410] width 33 height 17
click at [102, 378] on input "**" at bounding box center [723, 381] width 1317 height 18
type input "***"
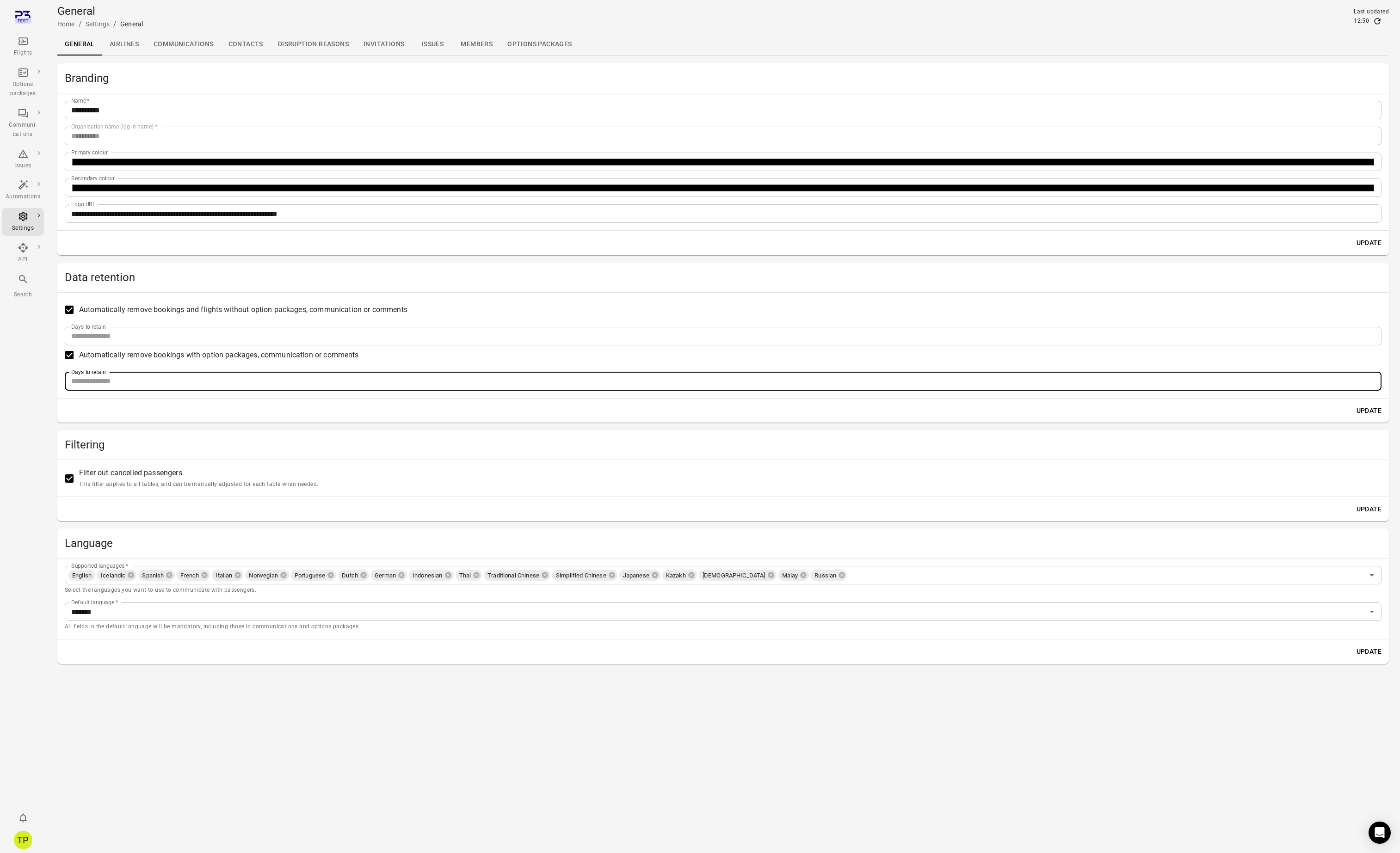
click at [1372, 411] on button "Update" at bounding box center [1369, 410] width 33 height 17
